Goal: Obtain resource: Obtain resource

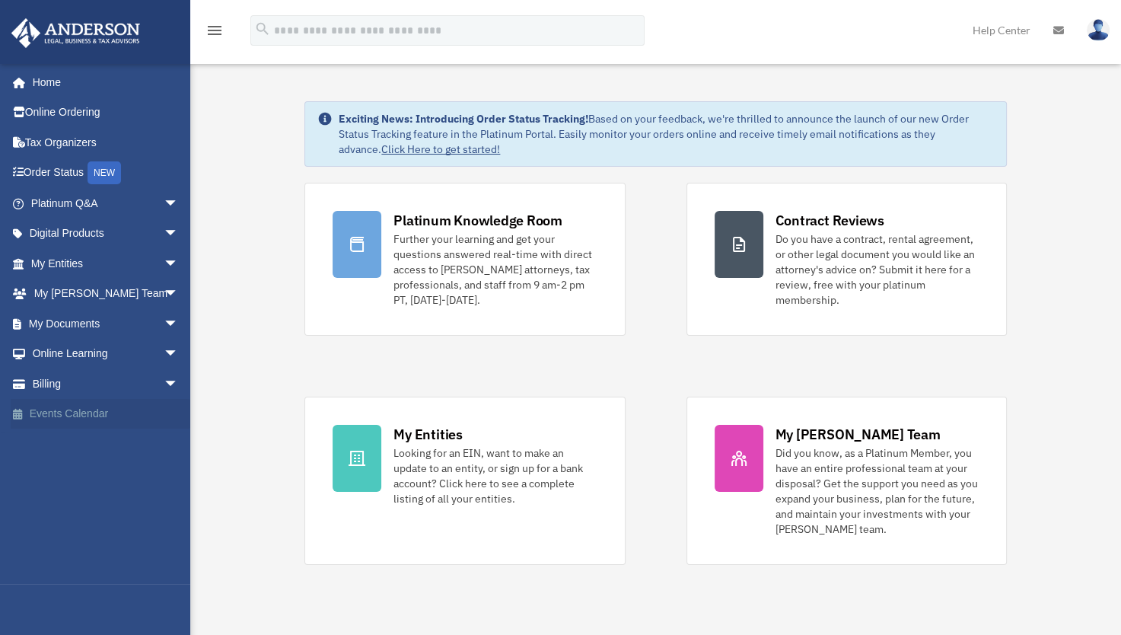
click at [83, 416] on link "Events Calendar" at bounding box center [106, 414] width 191 height 30
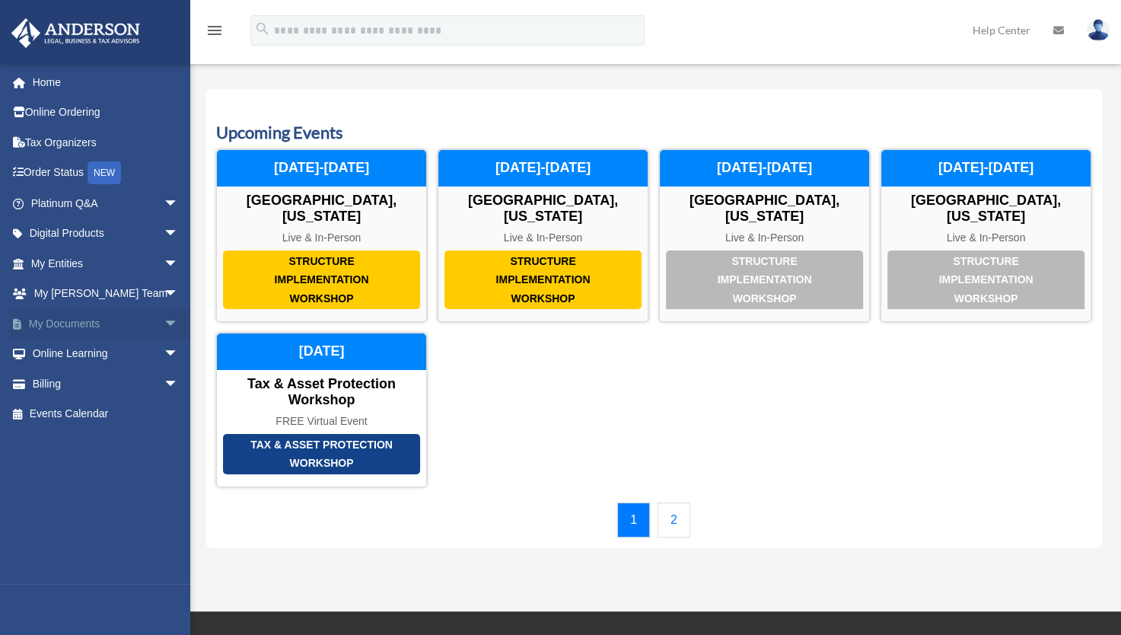
click at [164, 318] on span "arrow_drop_down" at bounding box center [179, 323] width 30 height 31
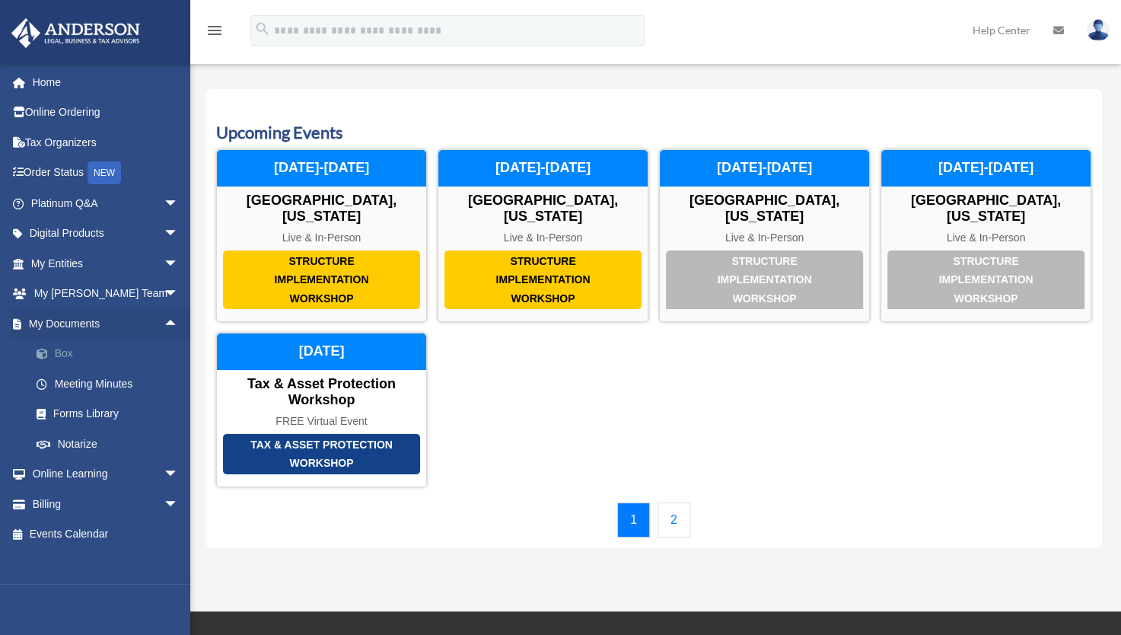
click at [59, 349] on link "Box" at bounding box center [111, 354] width 180 height 30
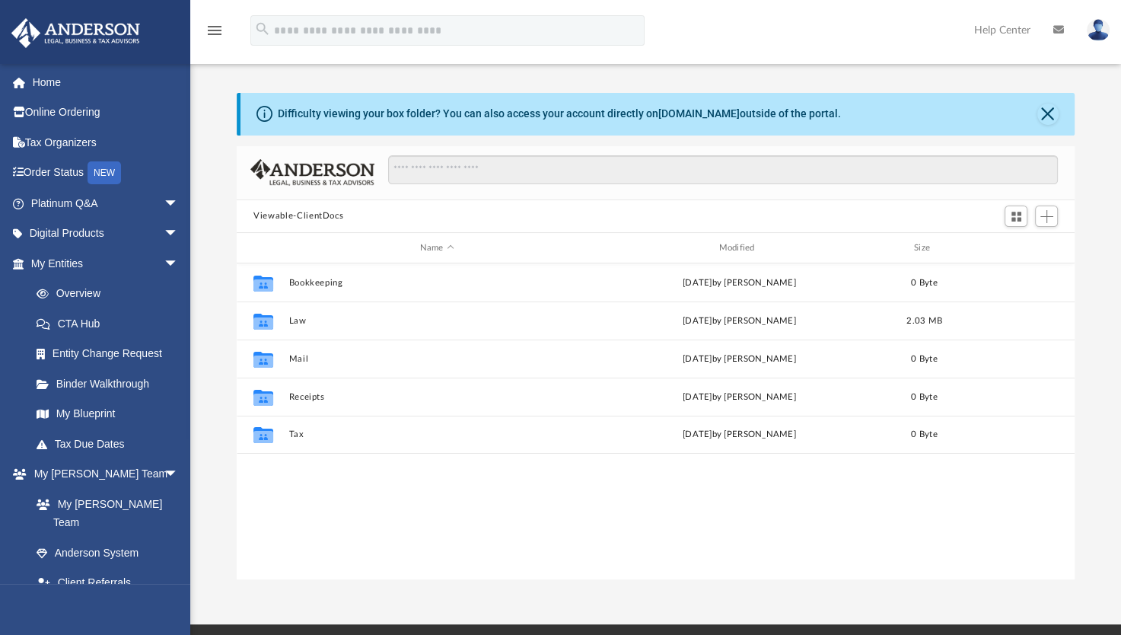
scroll to position [334, 825]
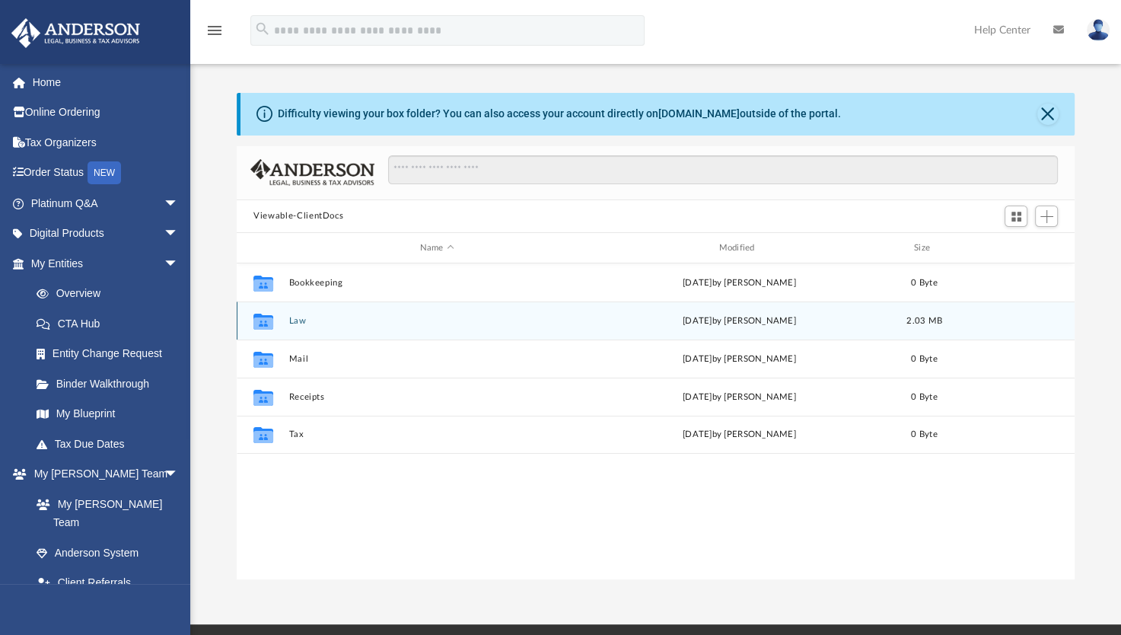
click at [293, 319] on button "Law" at bounding box center [437, 321] width 296 height 10
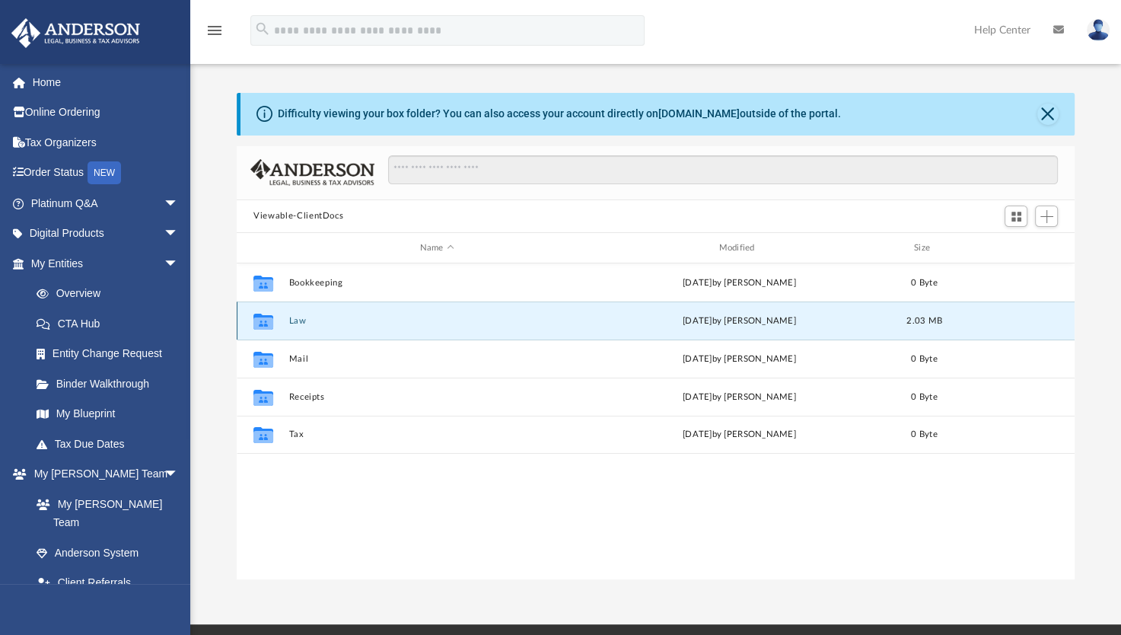
click at [293, 319] on button "Law" at bounding box center [437, 321] width 296 height 10
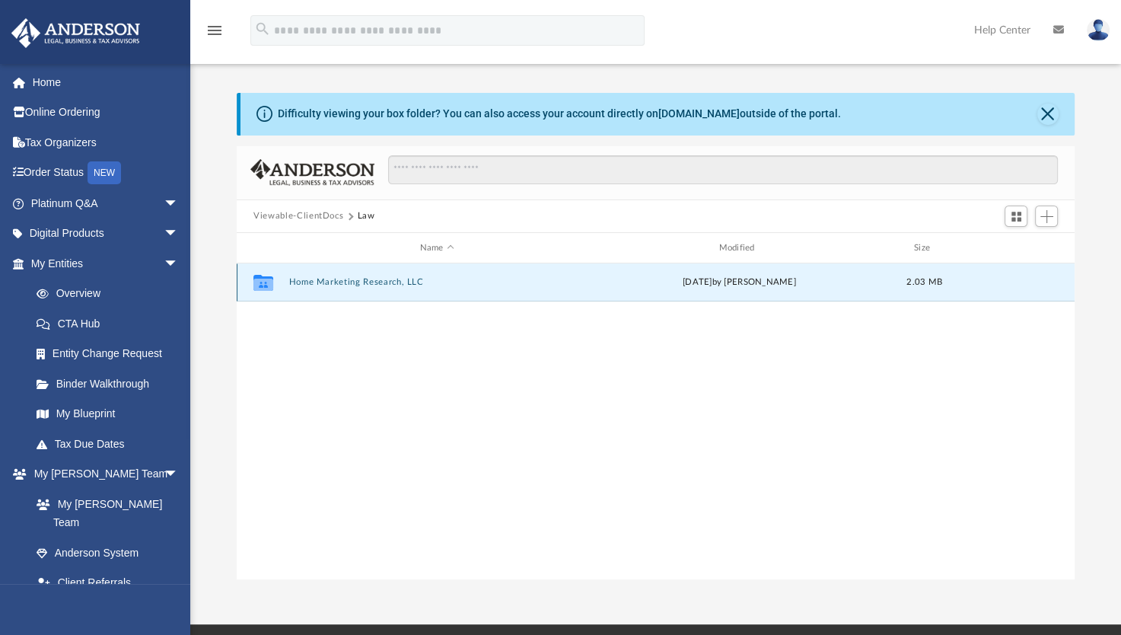
click at [337, 280] on button "Home Marketing Research, LLC" at bounding box center [437, 283] width 296 height 10
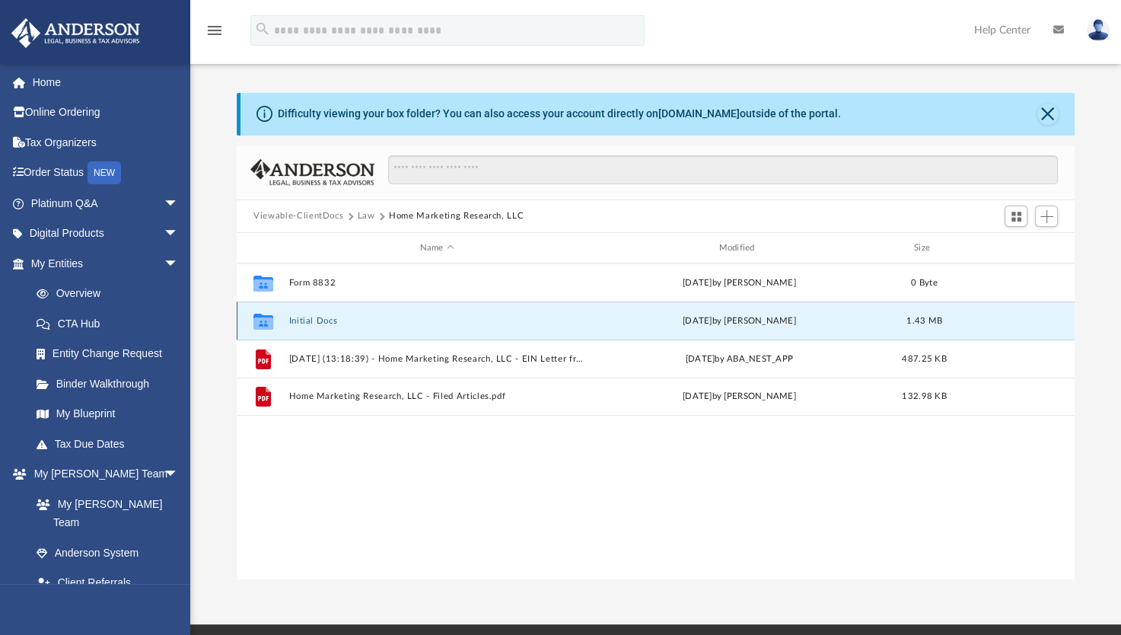
click at [302, 321] on button "Initial Docs" at bounding box center [437, 321] width 296 height 10
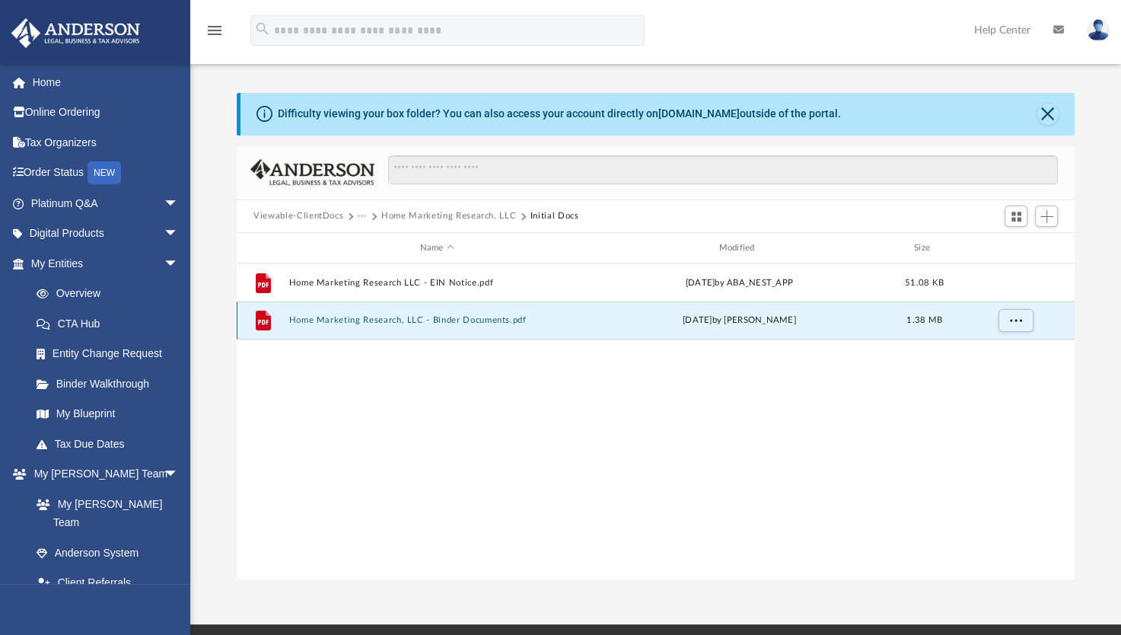
click at [376, 318] on button "Home Marketing Research, LLC - Binder Documents.pdf" at bounding box center [437, 321] width 296 height 10
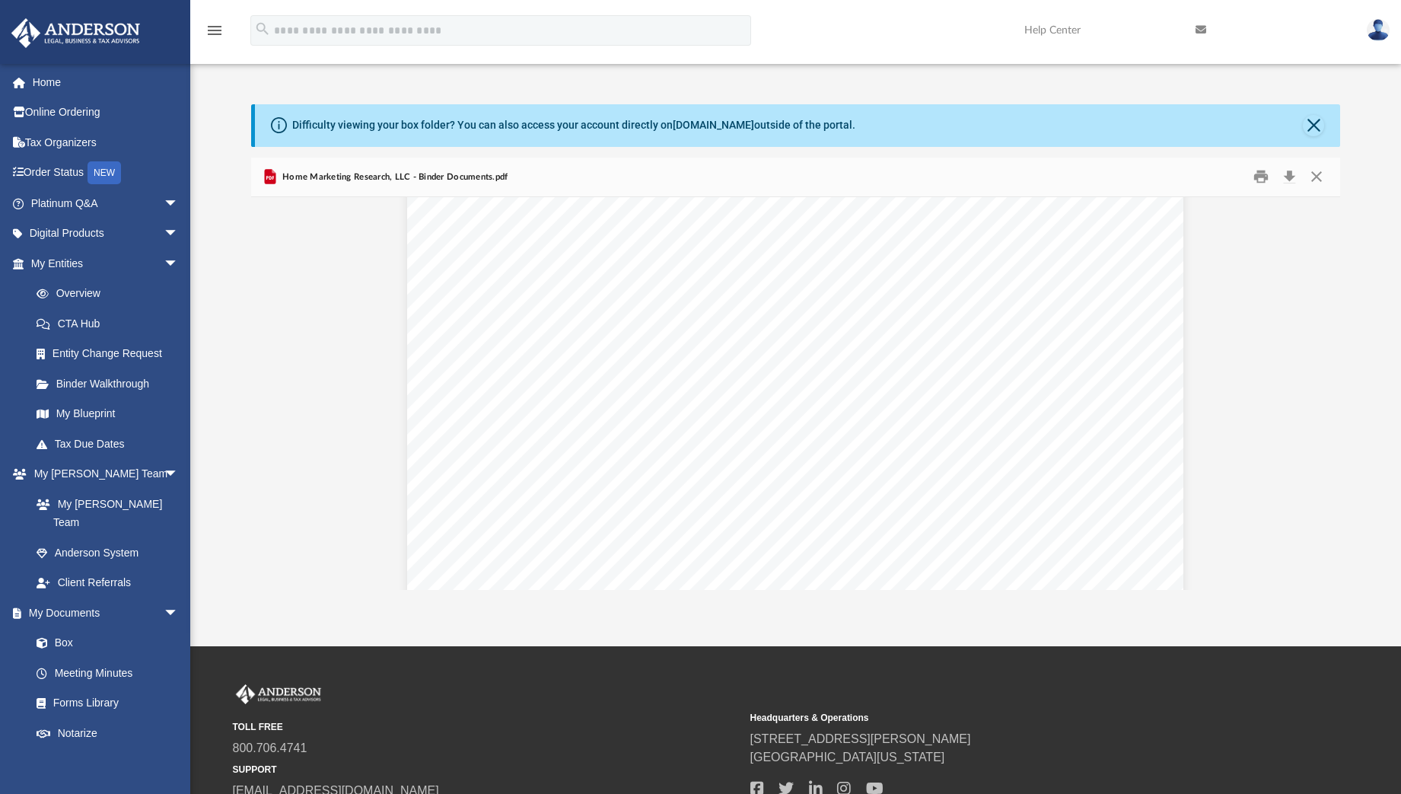
scroll to position [54833, 0]
click at [683, 552] on button "File preview" at bounding box center [685, 553] width 33 height 33
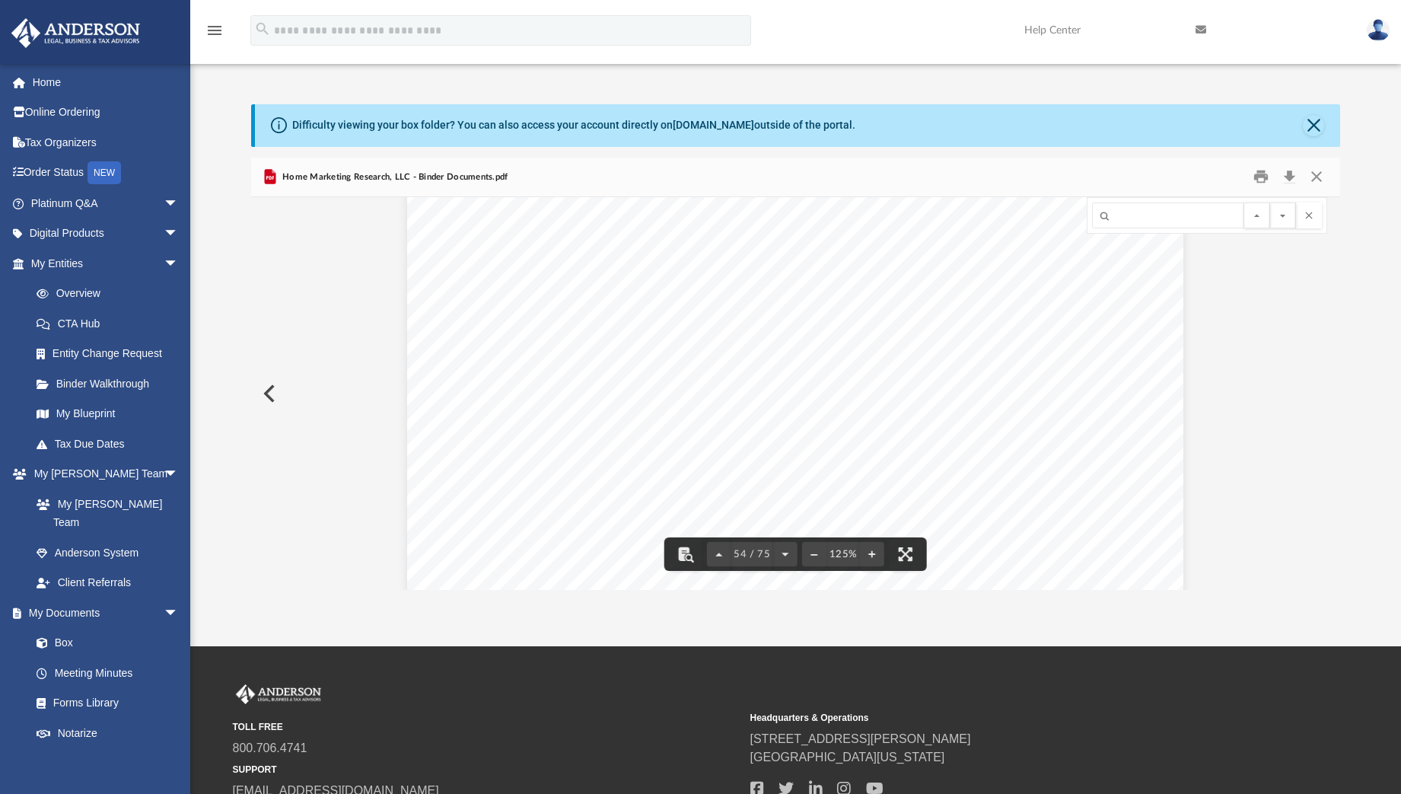
click at [739, 555] on span "54 / 75" at bounding box center [752, 554] width 42 height 10
click at [1002, 541] on div "Operating Agreement of Home Marketing Research, LLC Page 42 of 42 7701(a)(1) an…" at bounding box center [795, 330] width 776 height 1005
click at [1132, 176] on button "Print" at bounding box center [1261, 177] width 30 height 24
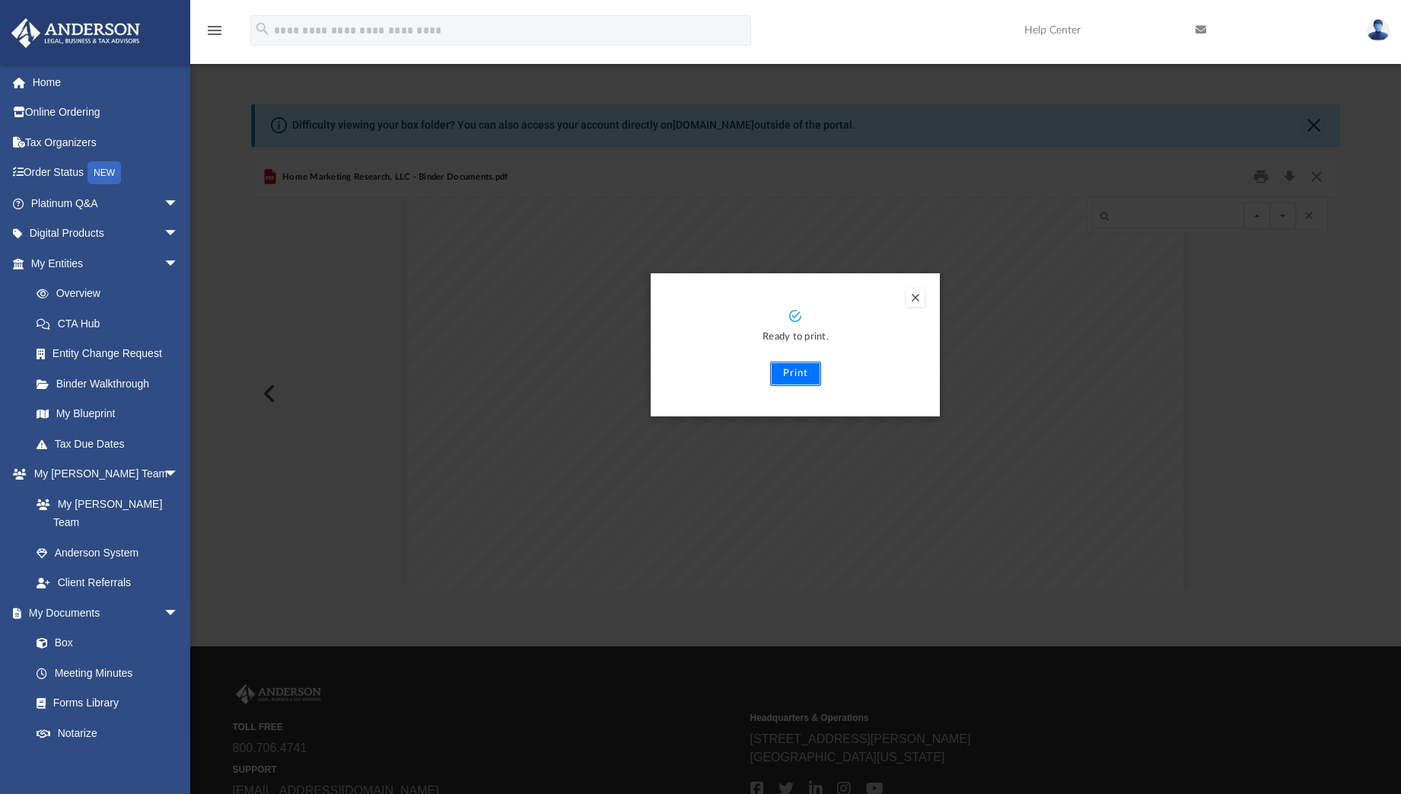
click at [788, 370] on button "Print" at bounding box center [795, 373] width 51 height 24
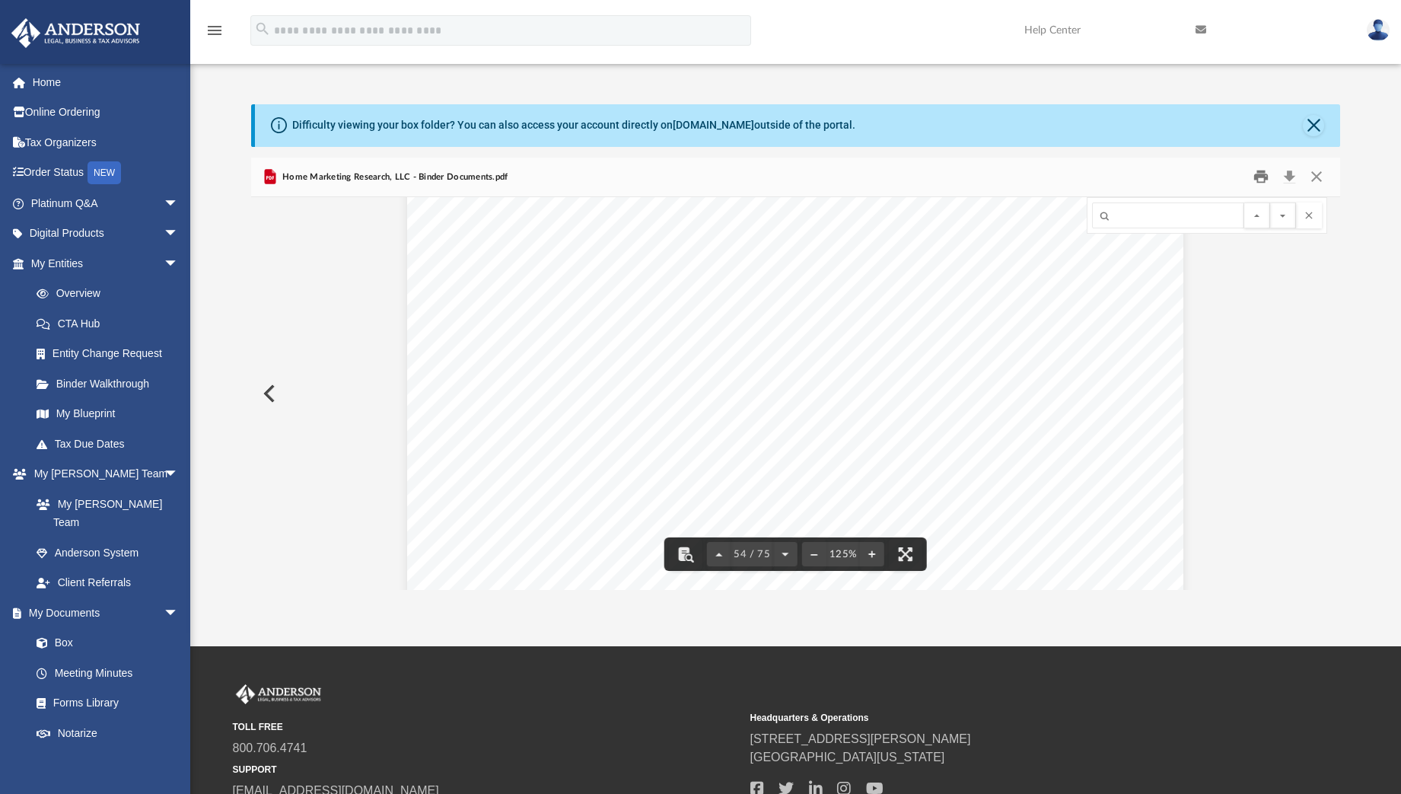
click at [1132, 172] on button "Print" at bounding box center [1261, 177] width 30 height 24
click at [1132, 174] on button "Print" at bounding box center [1261, 177] width 30 height 24
click at [1132, 181] on button "Print" at bounding box center [1261, 177] width 30 height 24
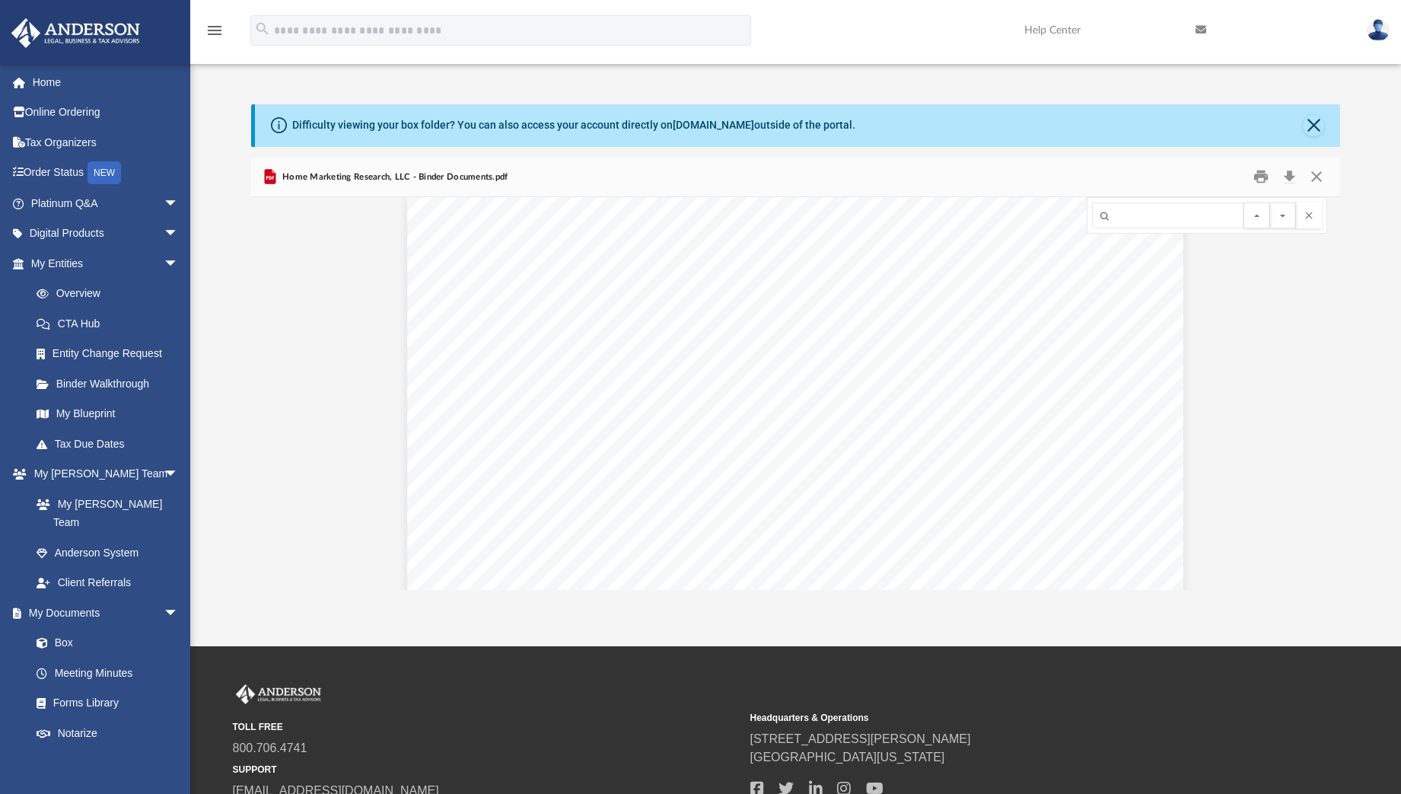
scroll to position [58484, 0]
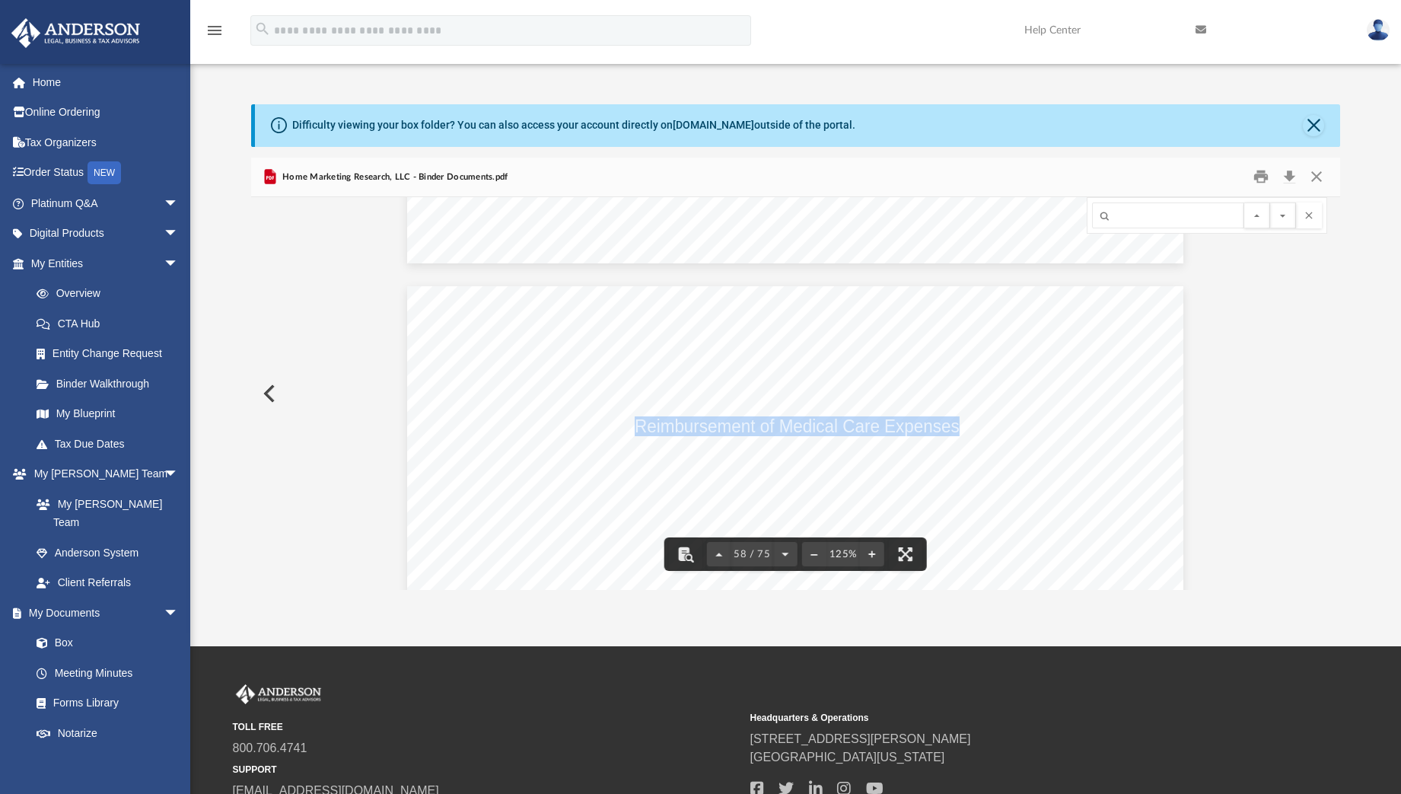
drag, startPoint x: 629, startPoint y: 425, endPoint x: 951, endPoint y: 428, distance: 321.2
click at [951, 428] on span "Reimbursement of Medical Care Expenses for" at bounding box center [809, 427] width 349 height 18
click at [961, 418] on span "Reimbursement of Medical Care Expenses for" at bounding box center [809, 427] width 349 height 18
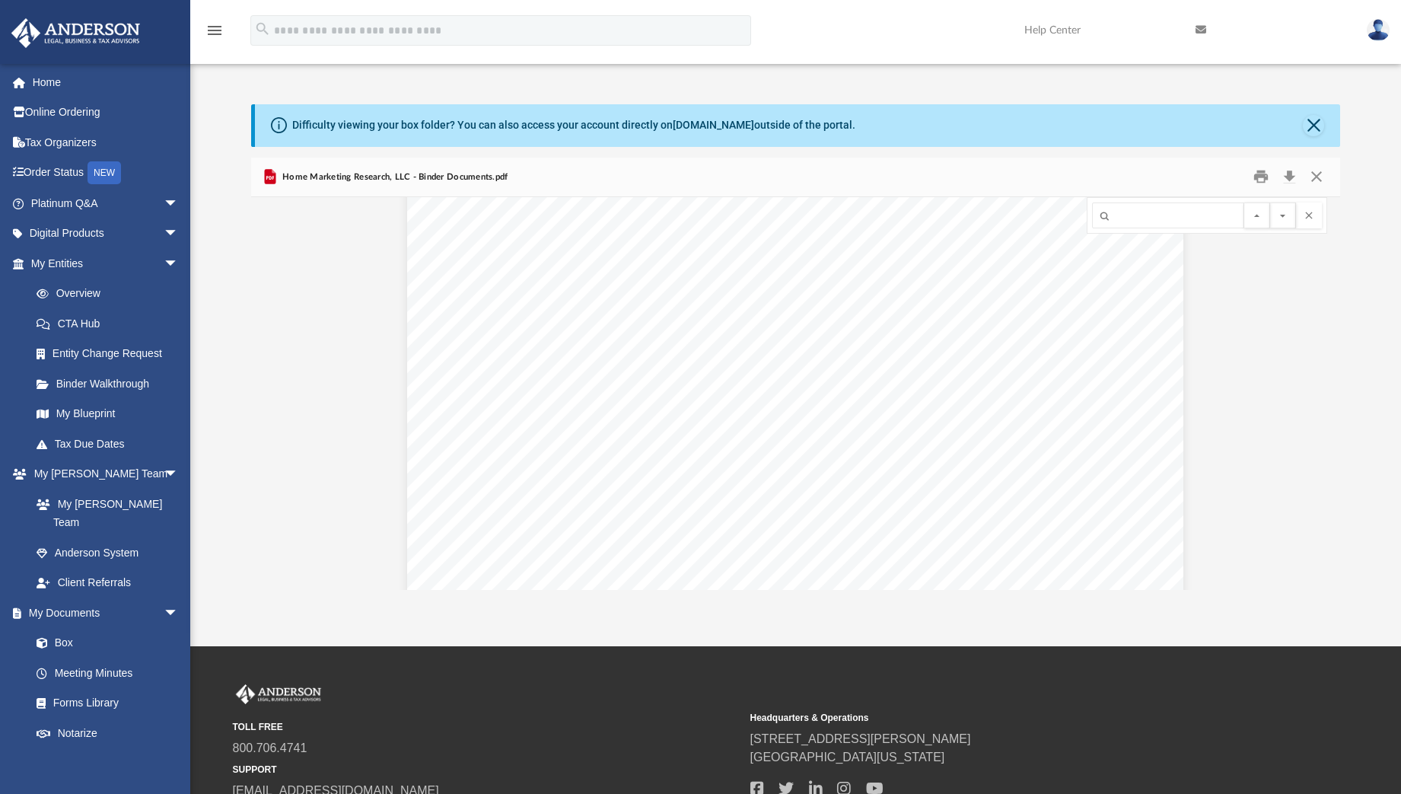
scroll to position [59664, 0]
click at [1132, 173] on button "Print" at bounding box center [1261, 177] width 30 height 24
click at [272, 383] on button "Preview" at bounding box center [267, 393] width 33 height 43
click at [1132, 394] on button "Preview" at bounding box center [1323, 393] width 33 height 43
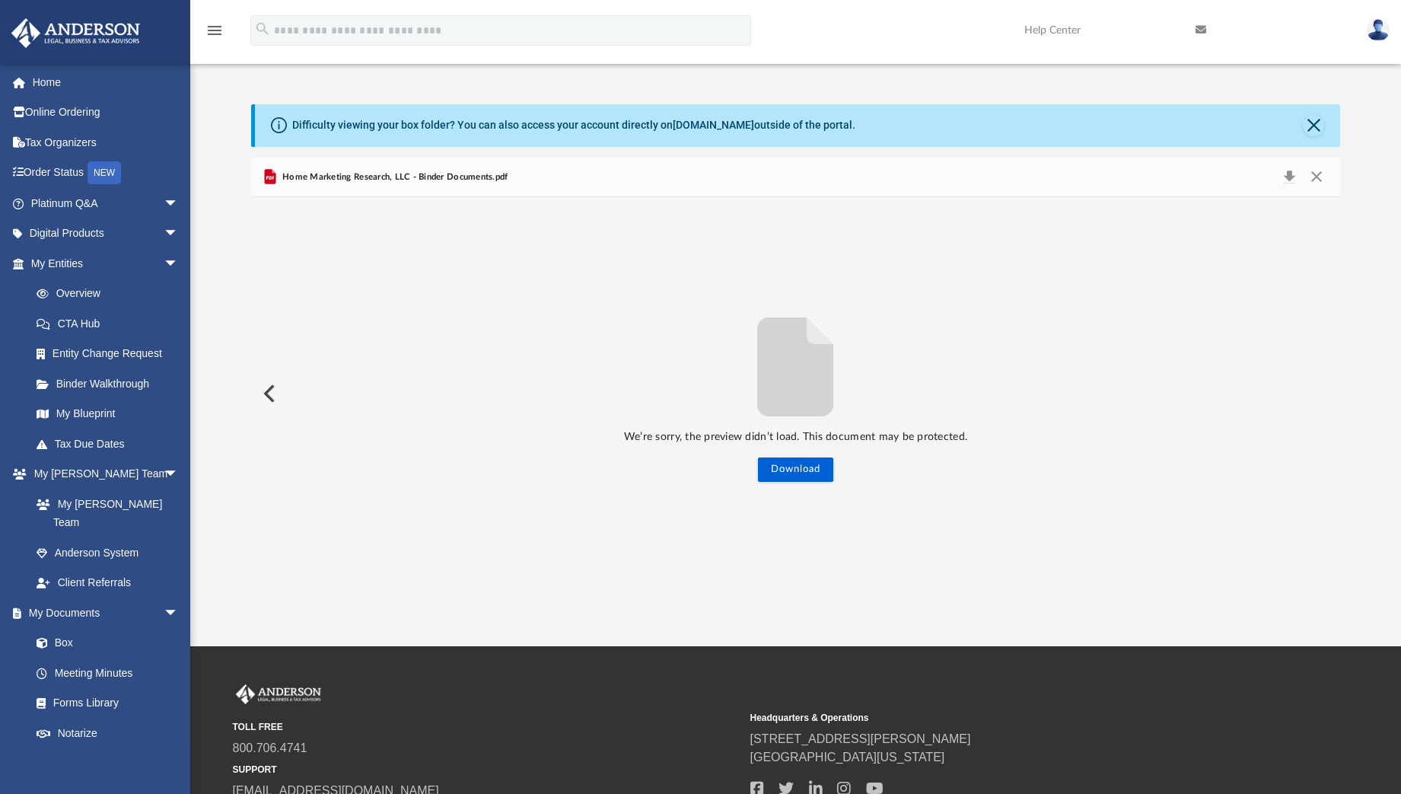
click at [270, 387] on button "Preview" at bounding box center [267, 393] width 33 height 43
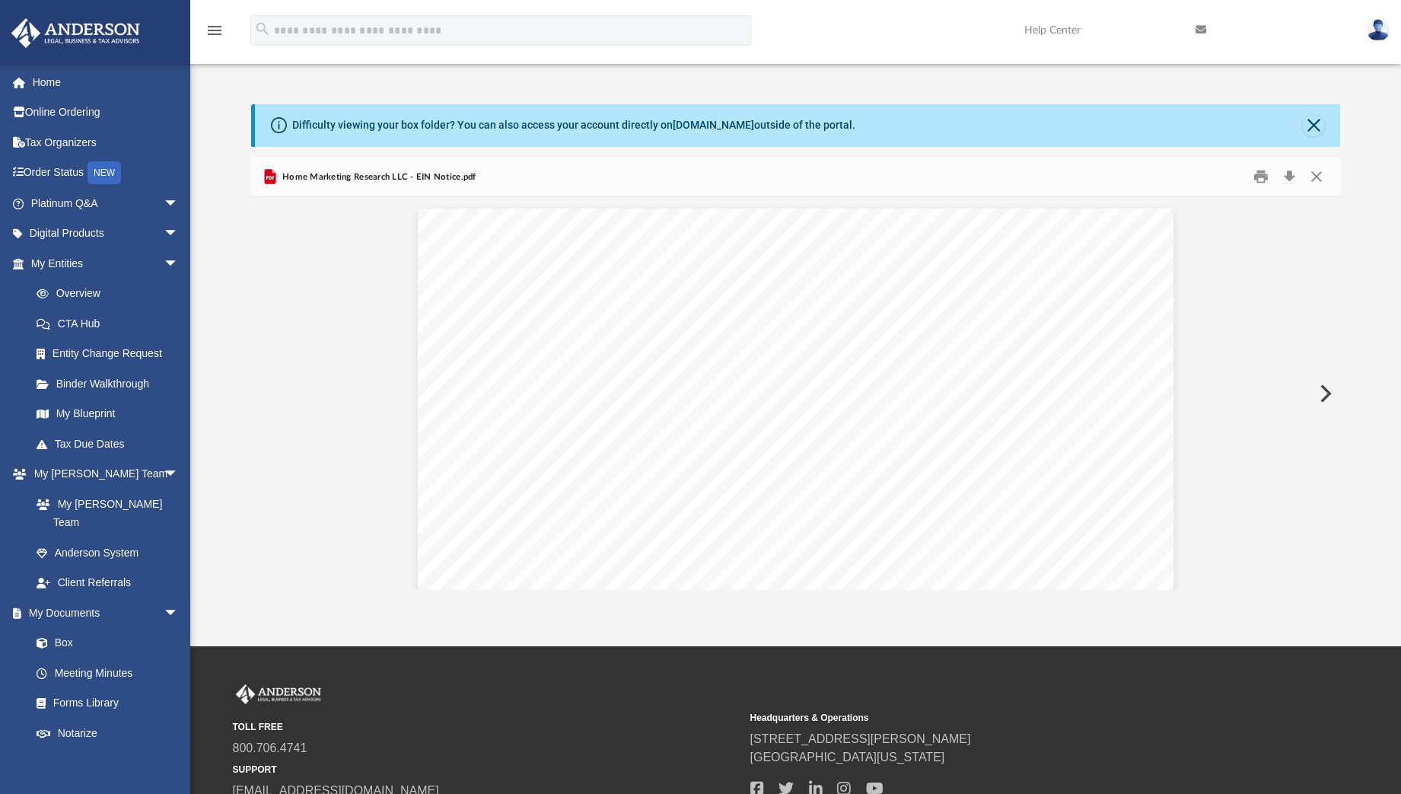
click at [270, 387] on div "Your Progress: 1. Identity 2. Authenticate 3. Addresses 4. Details 5. EIN Confi…" at bounding box center [796, 743] width 1090 height 1092
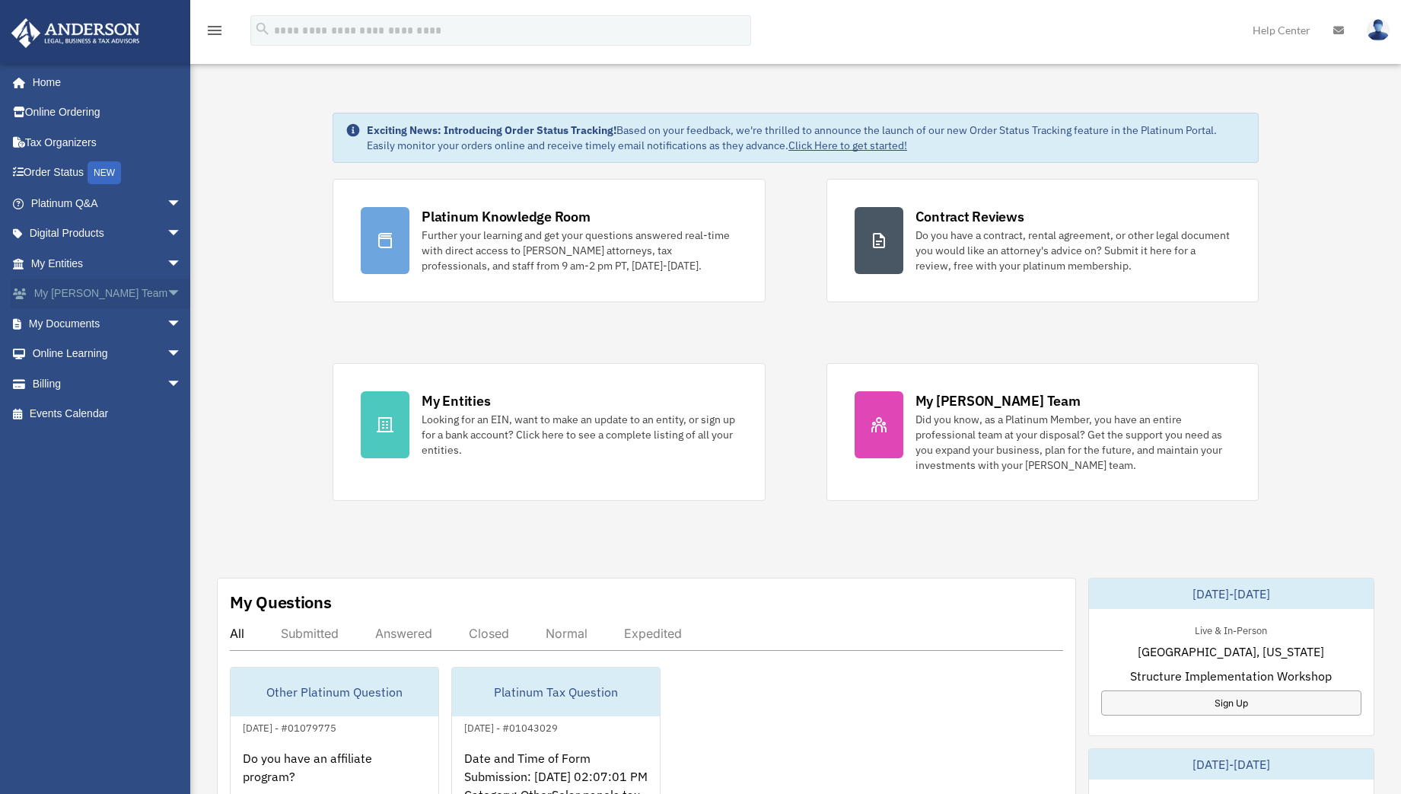
click at [167, 288] on span "arrow_drop_down" at bounding box center [182, 294] width 30 height 31
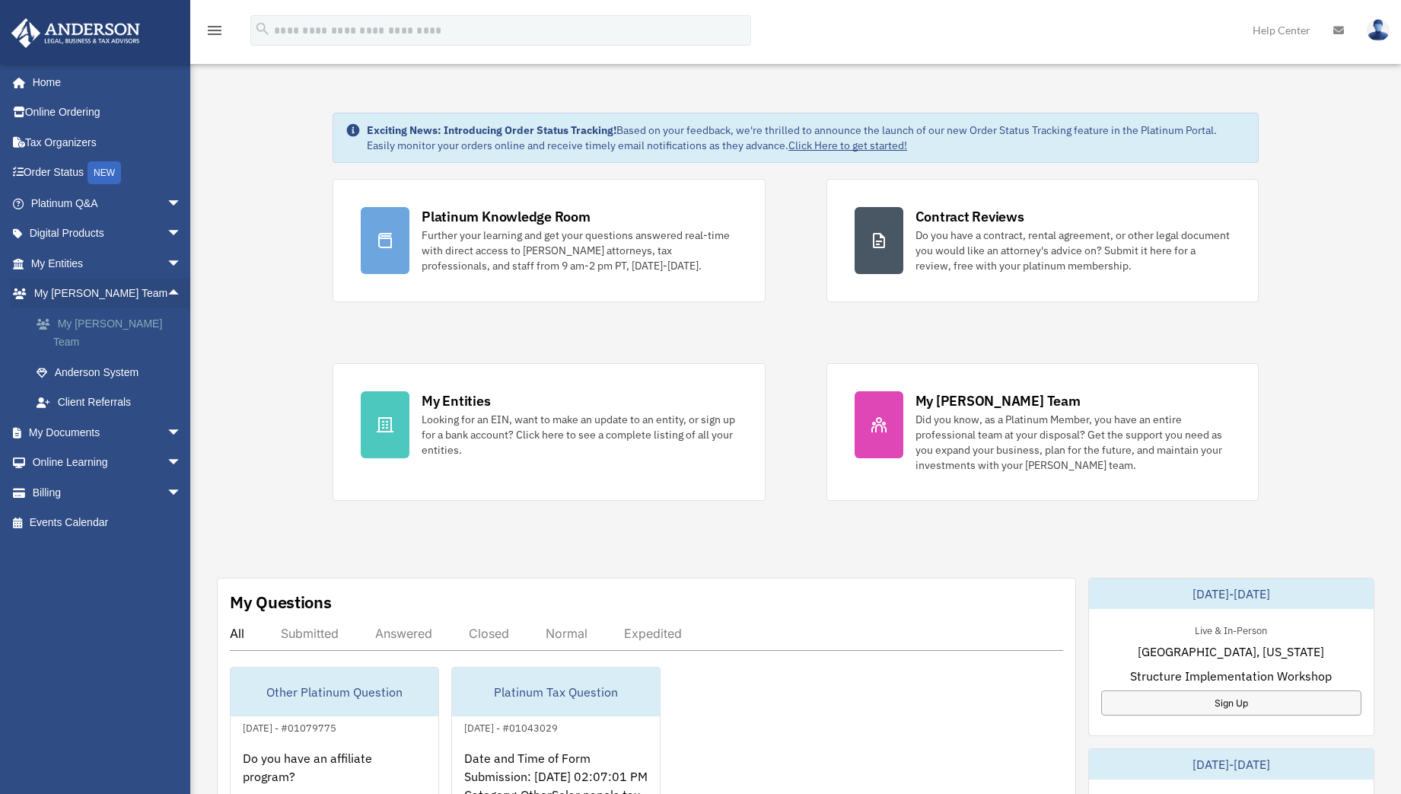
click at [81, 316] on link "My [PERSON_NAME] Team" at bounding box center [112, 332] width 183 height 49
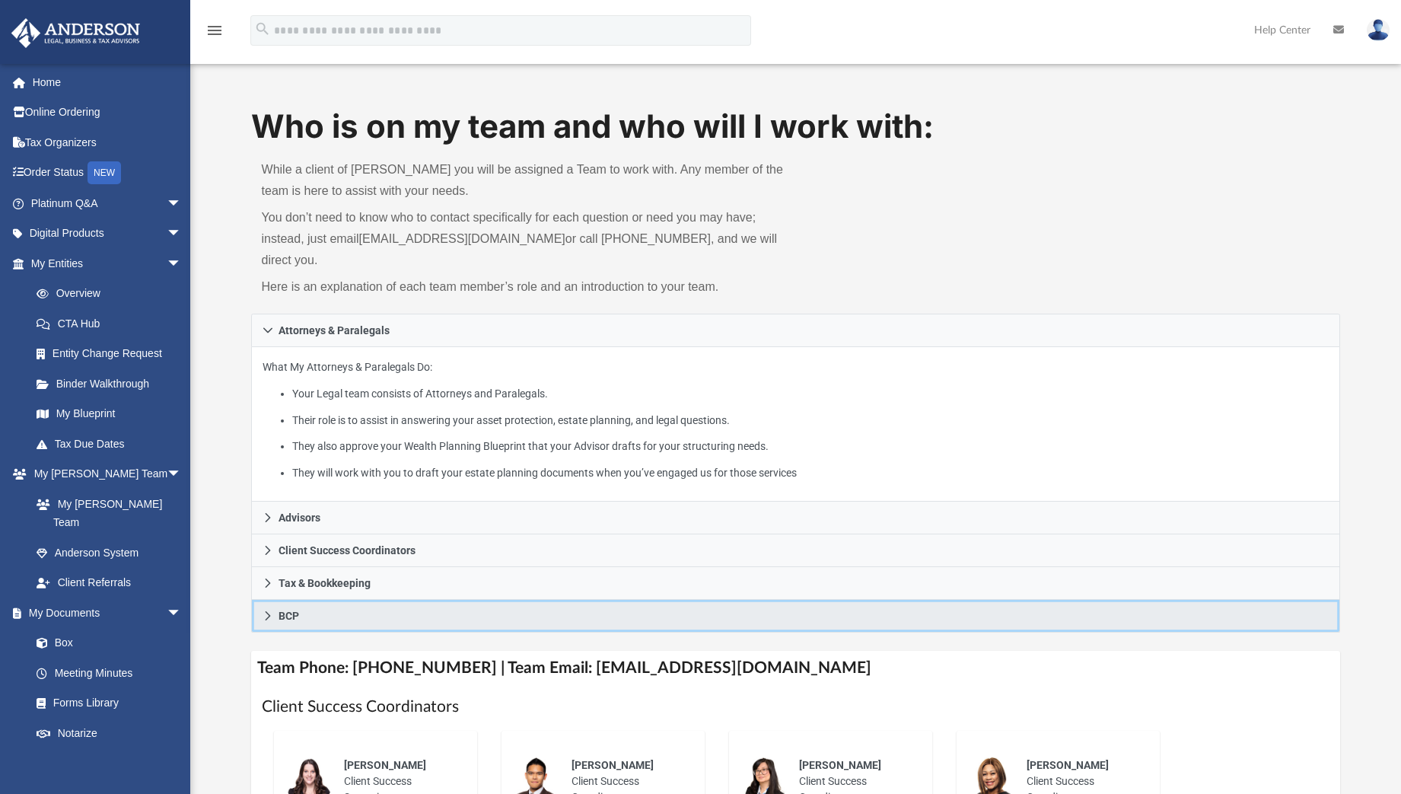
click at [267, 610] on icon at bounding box center [268, 615] width 11 height 11
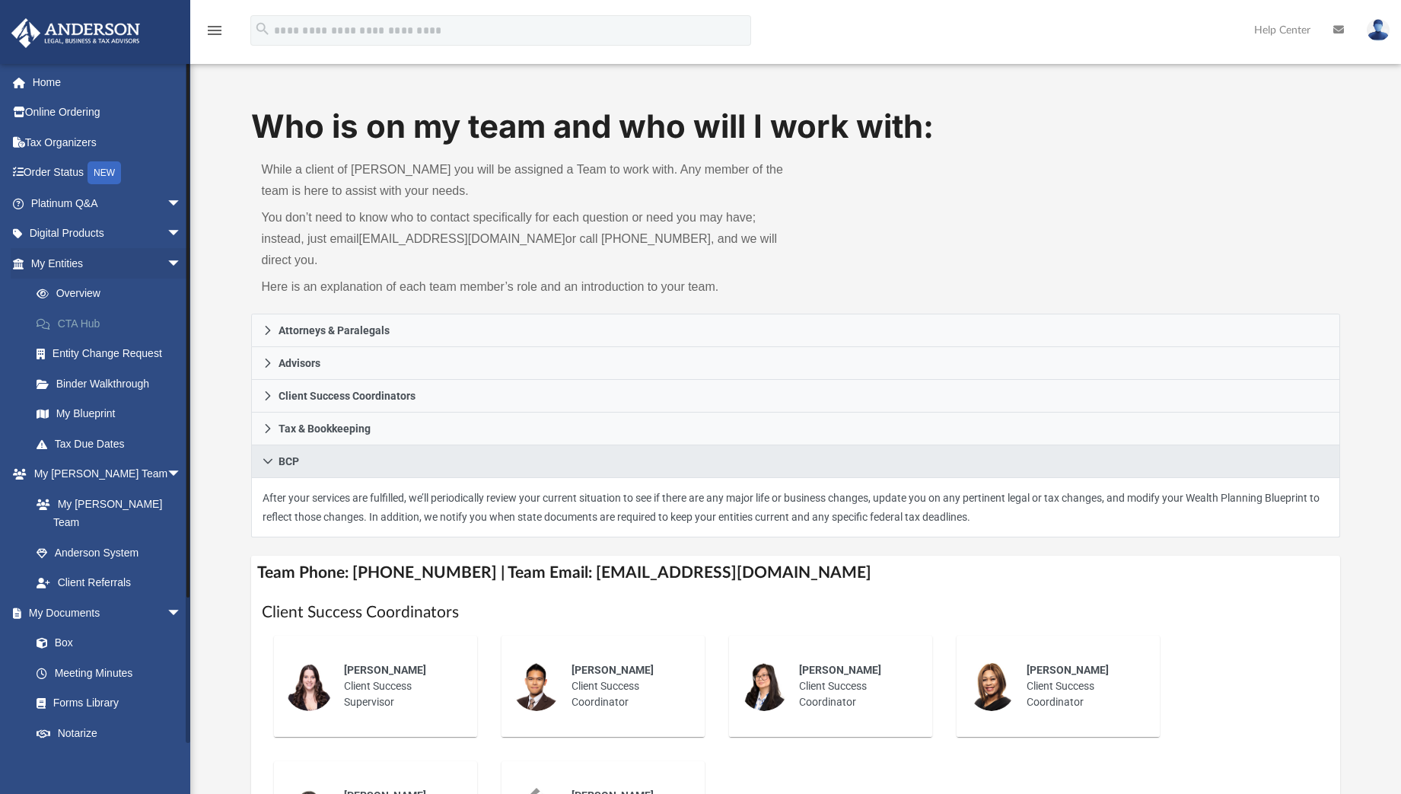
click at [87, 326] on link "CTA Hub" at bounding box center [112, 323] width 183 height 30
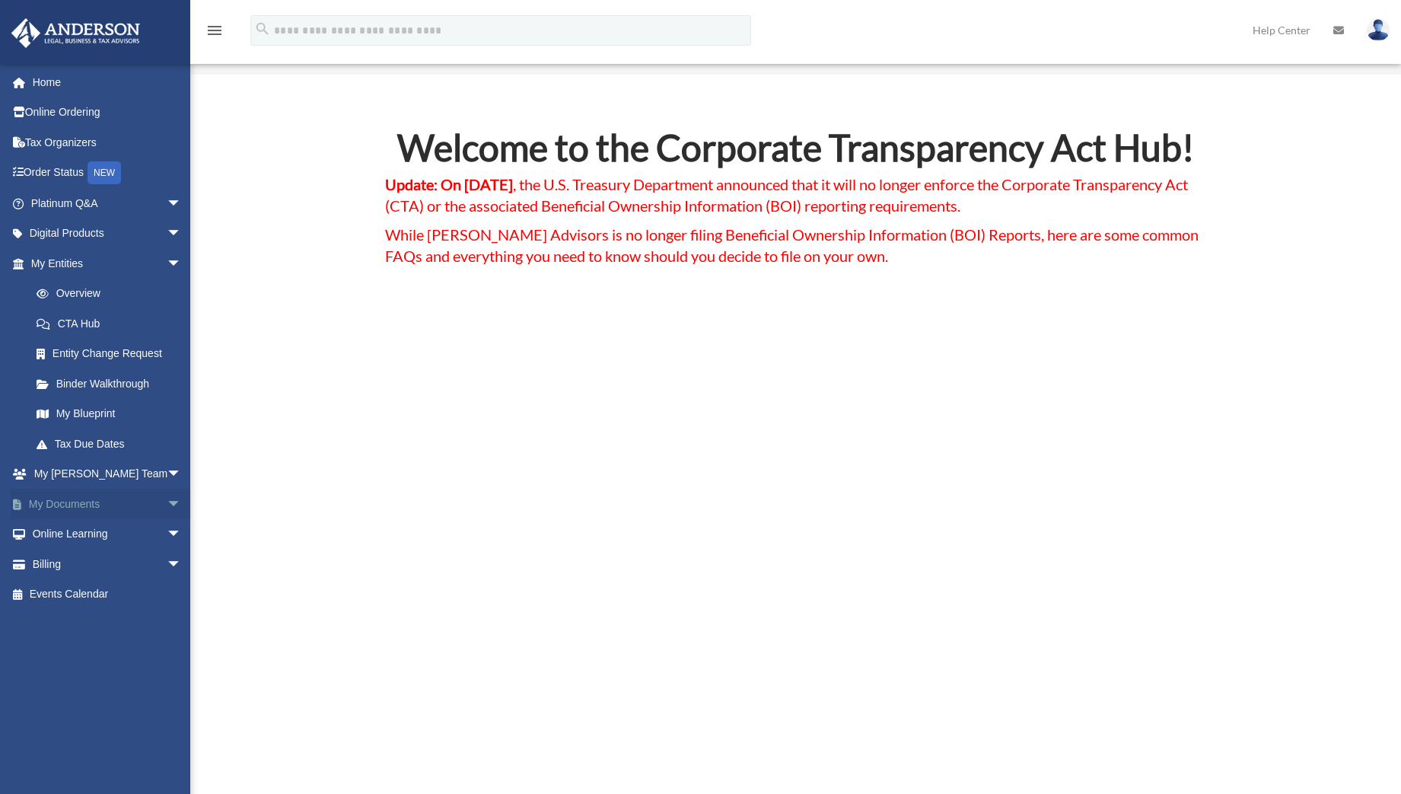
click at [167, 505] on span "arrow_drop_down" at bounding box center [182, 504] width 30 height 31
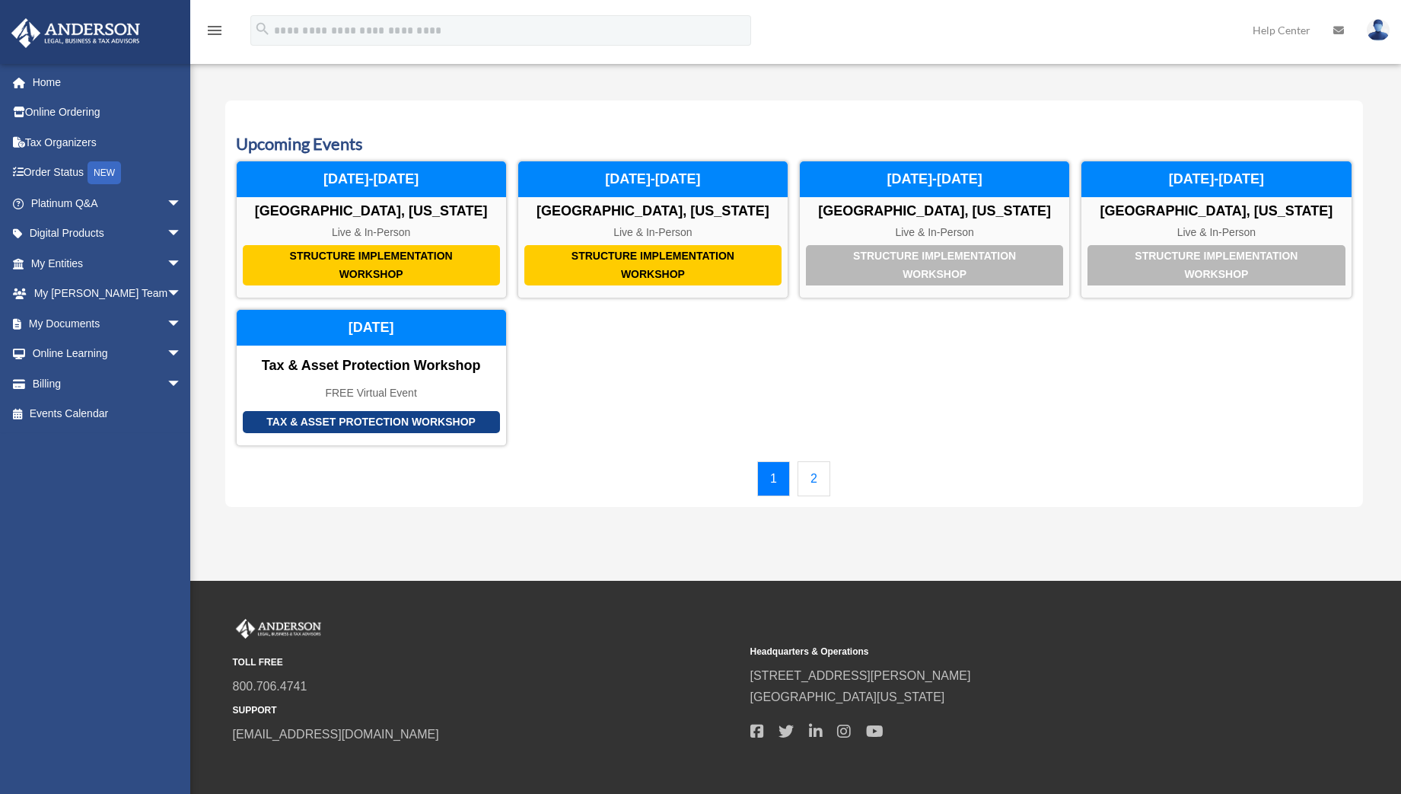
click at [1371, 21] on img at bounding box center [1378, 30] width 23 height 22
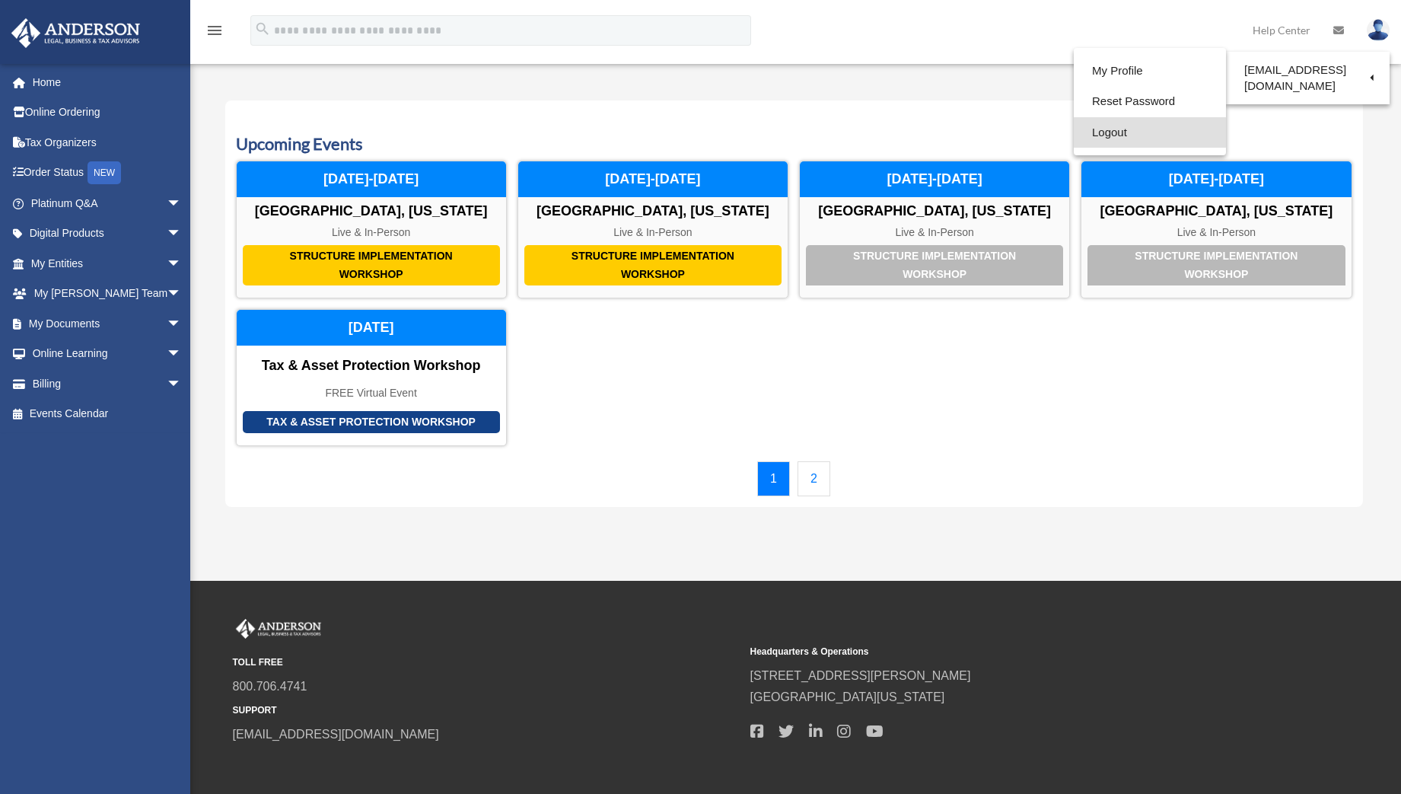
click at [1122, 128] on link "Logout" at bounding box center [1150, 132] width 152 height 31
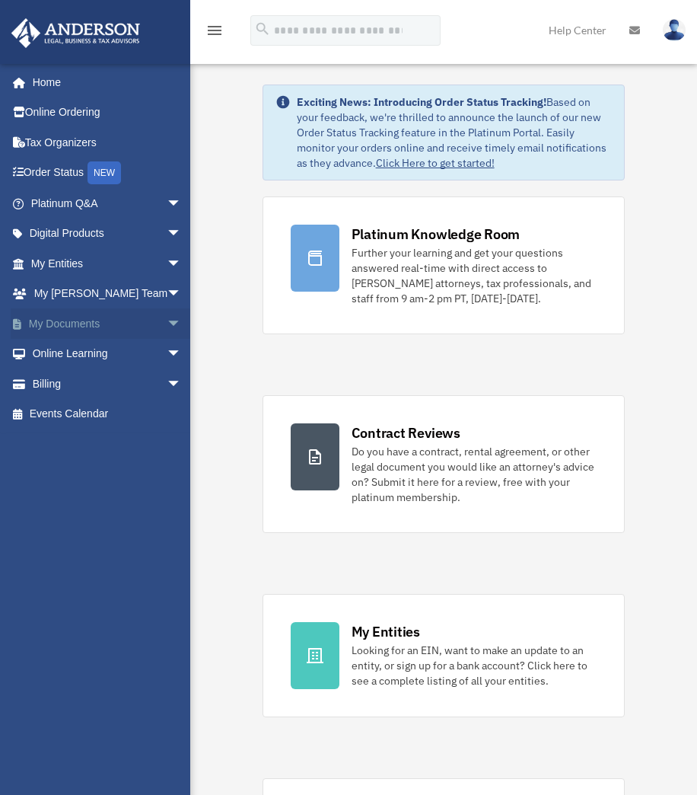
click at [167, 318] on span "arrow_drop_down" at bounding box center [182, 323] width 30 height 31
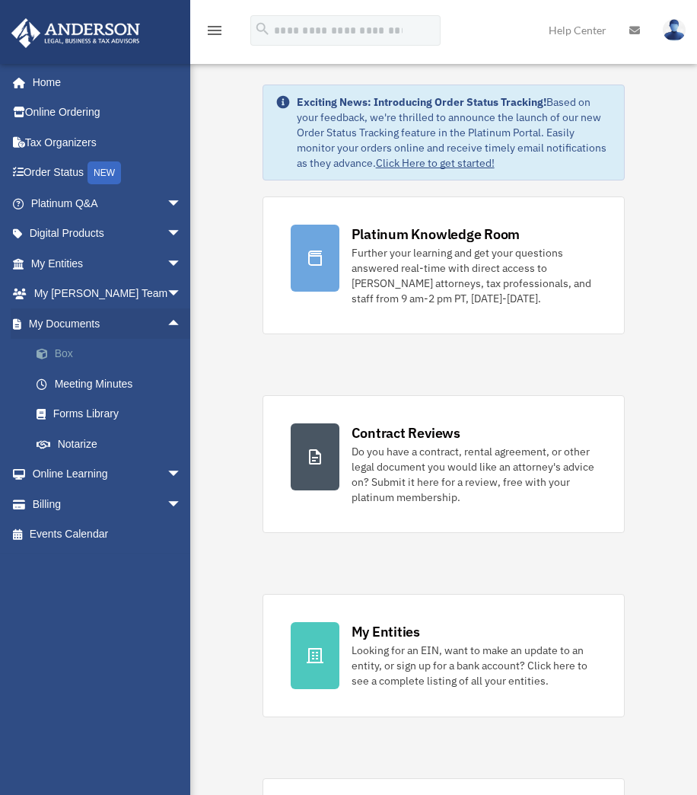
click at [106, 351] on link "Box" at bounding box center [112, 354] width 183 height 30
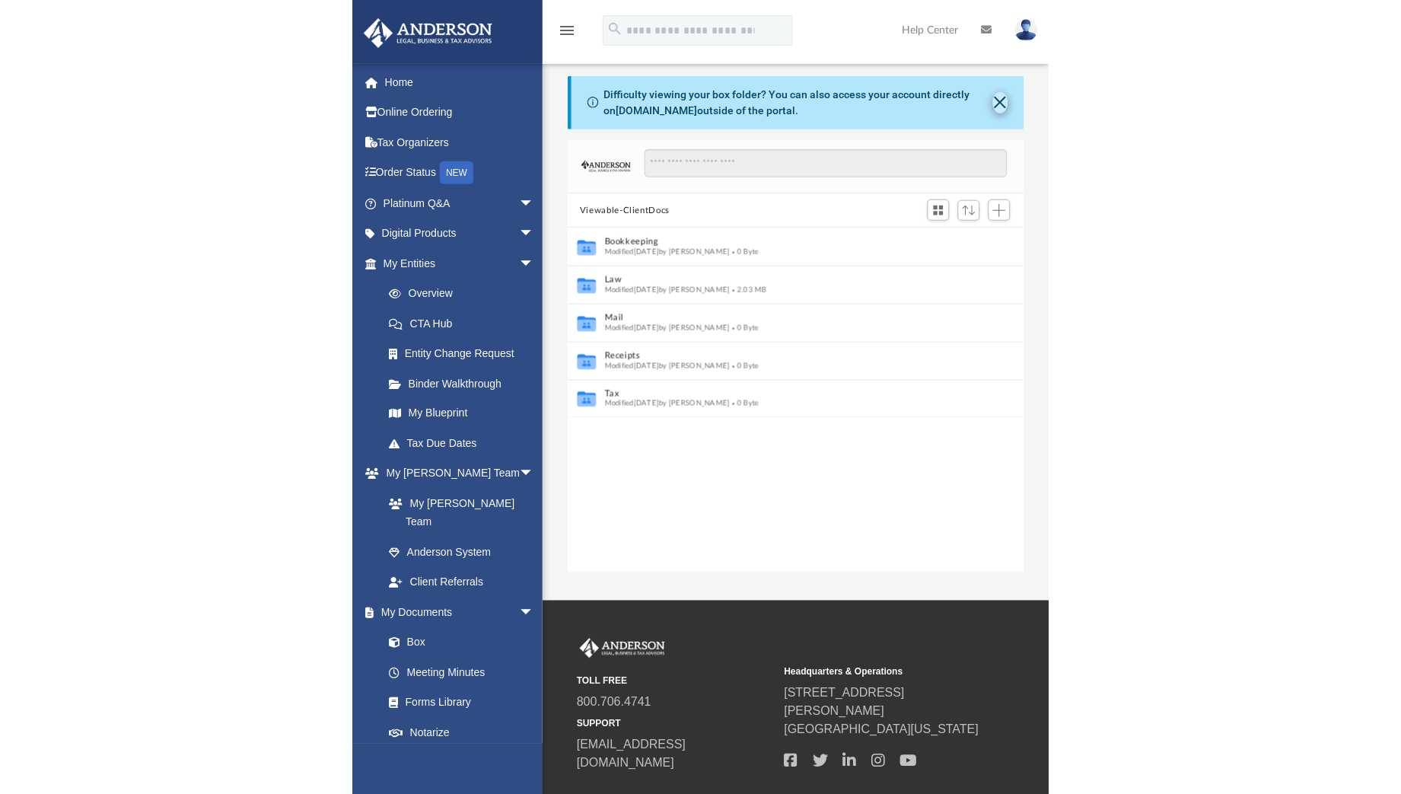
scroll to position [332, 442]
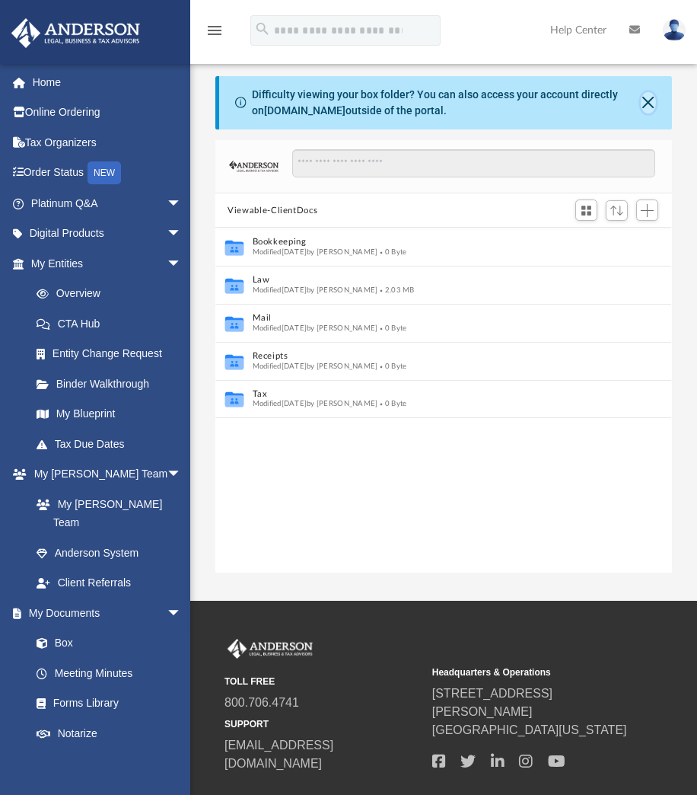
click at [651, 95] on button "Close" at bounding box center [648, 102] width 14 height 21
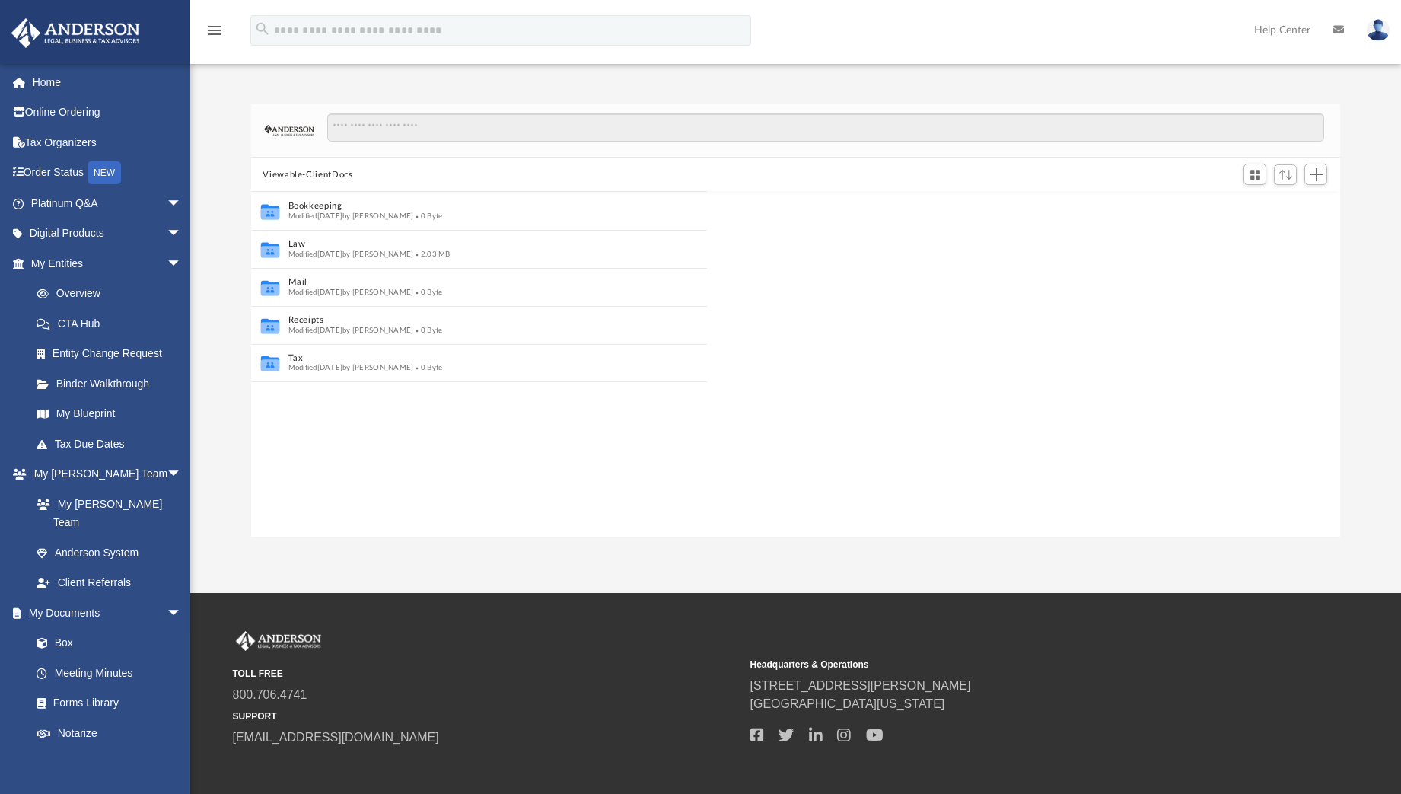
scroll to position [332, 1075]
